Goal: Navigation & Orientation: Find specific page/section

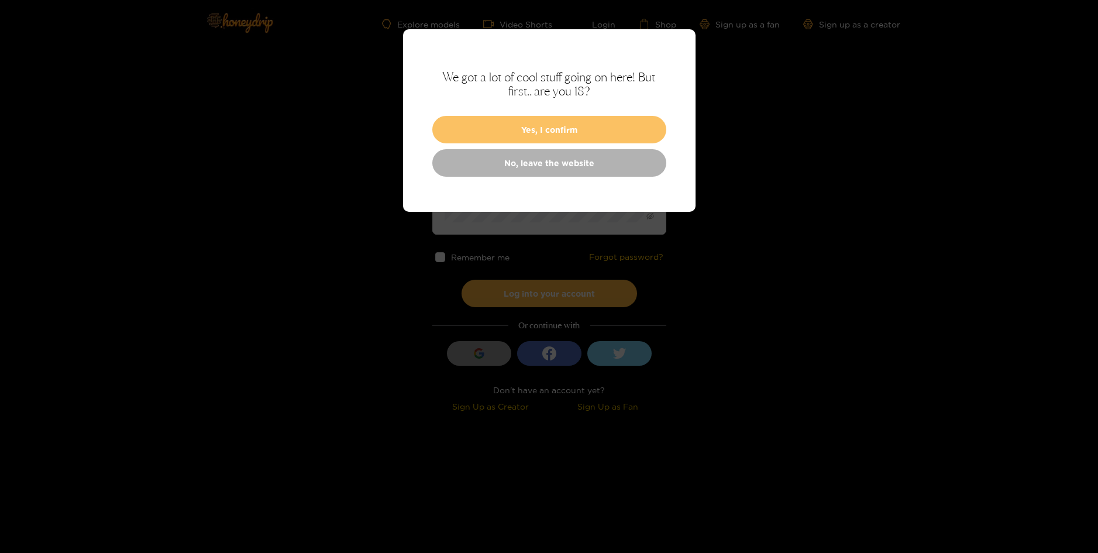
click at [569, 135] on button "Yes, I confirm" at bounding box center [549, 129] width 234 height 27
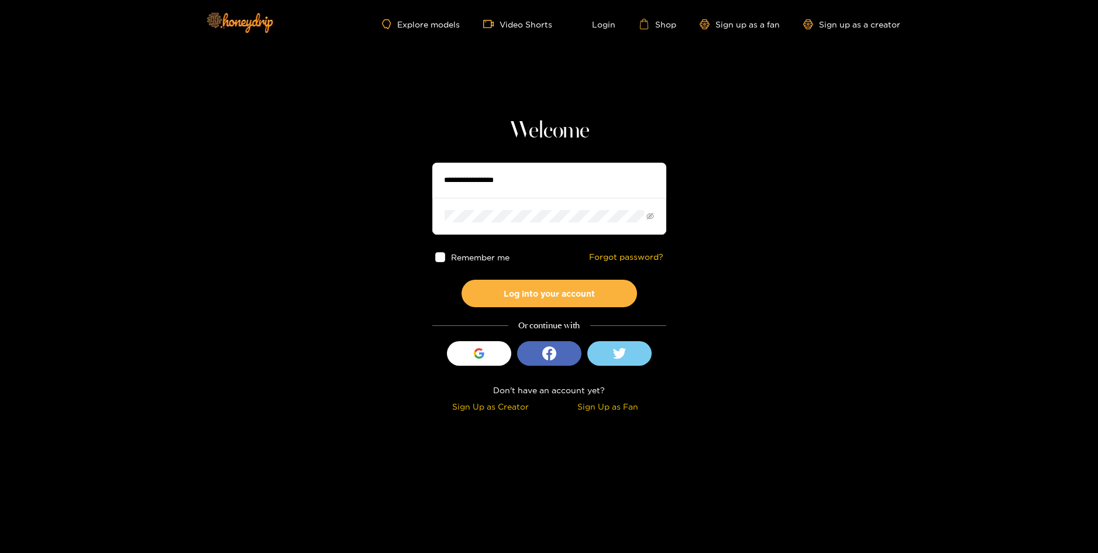
click at [560, 180] on input "text" at bounding box center [549, 180] width 234 height 35
type input "**********"
click at [543, 289] on button "Log into your account" at bounding box center [549, 293] width 175 height 27
click at [586, 291] on button "Log into your account" at bounding box center [549, 293] width 175 height 27
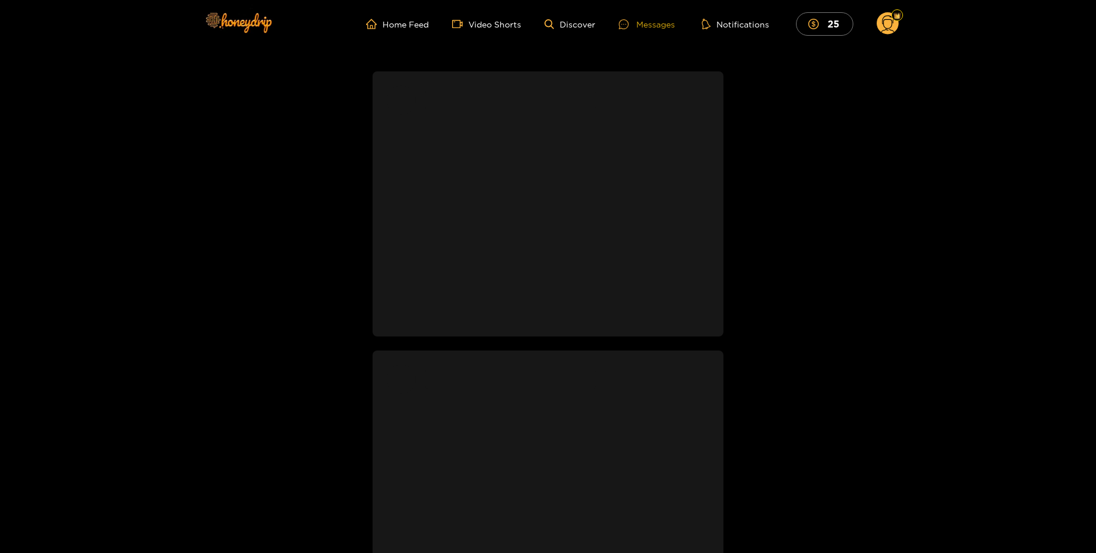
click at [667, 30] on div "Messages" at bounding box center [647, 24] width 56 height 13
